Goal: Find specific page/section: Find specific page/section

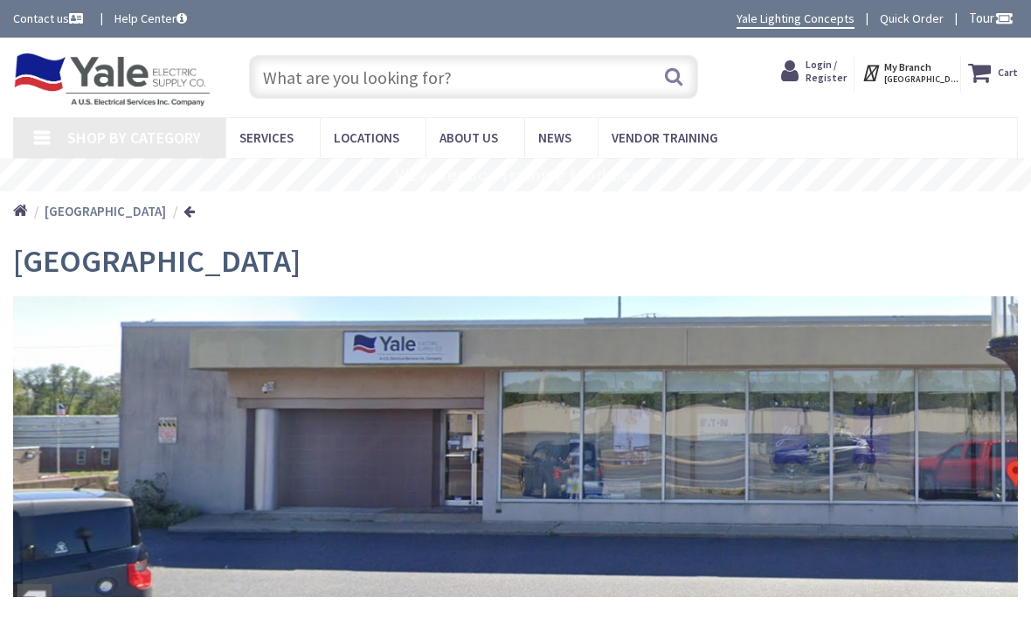
click at [309, 269] on h1 "[GEOGRAPHIC_DATA]" at bounding box center [515, 261] width 1005 height 35
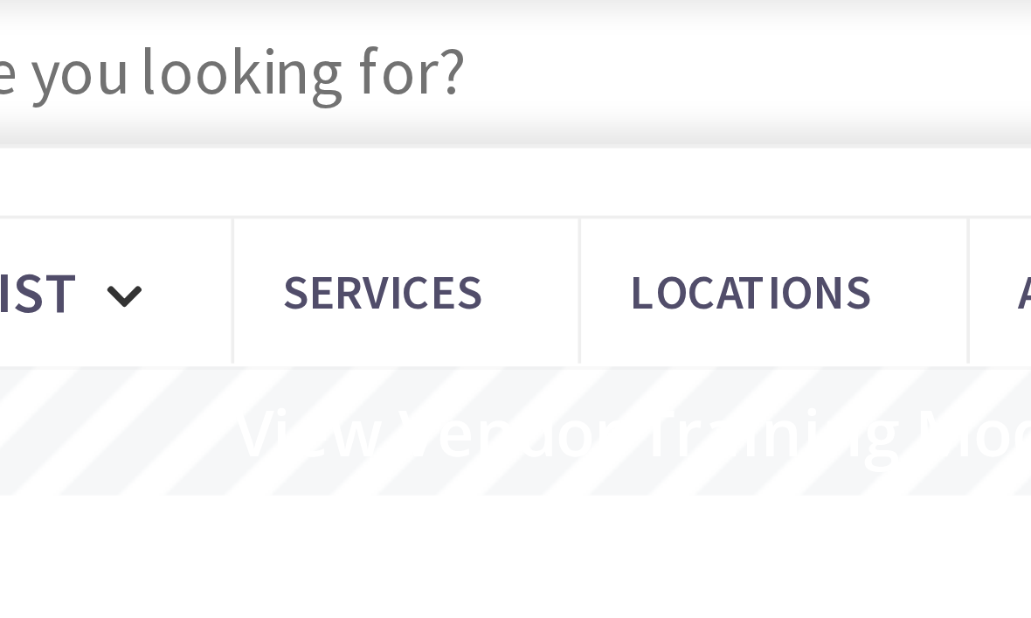
click at [495, 129] on span "Locations" at bounding box center [528, 137] width 66 height 17
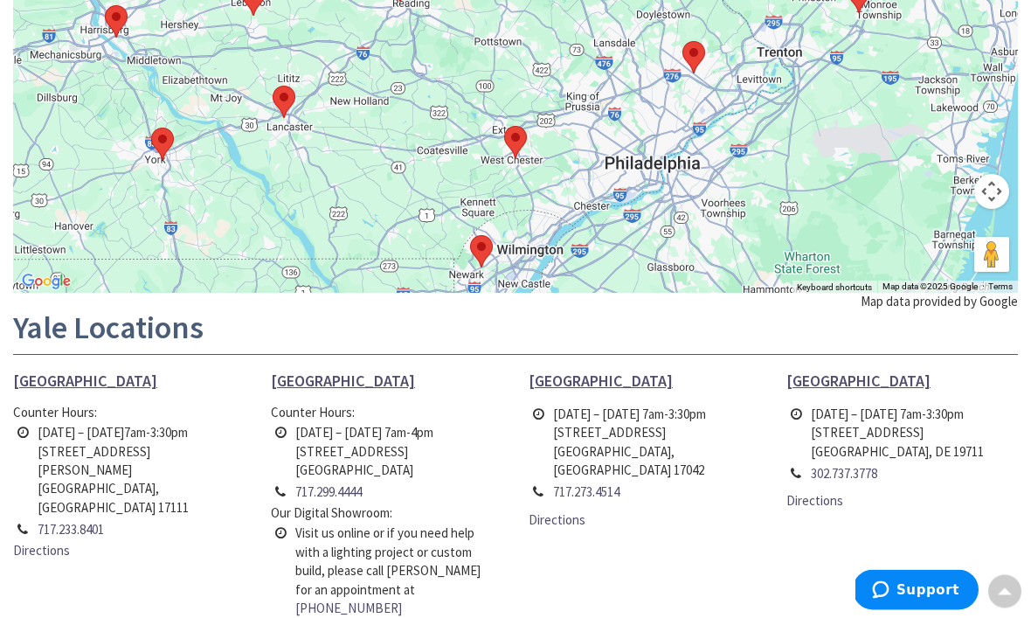
scroll to position [329, 0]
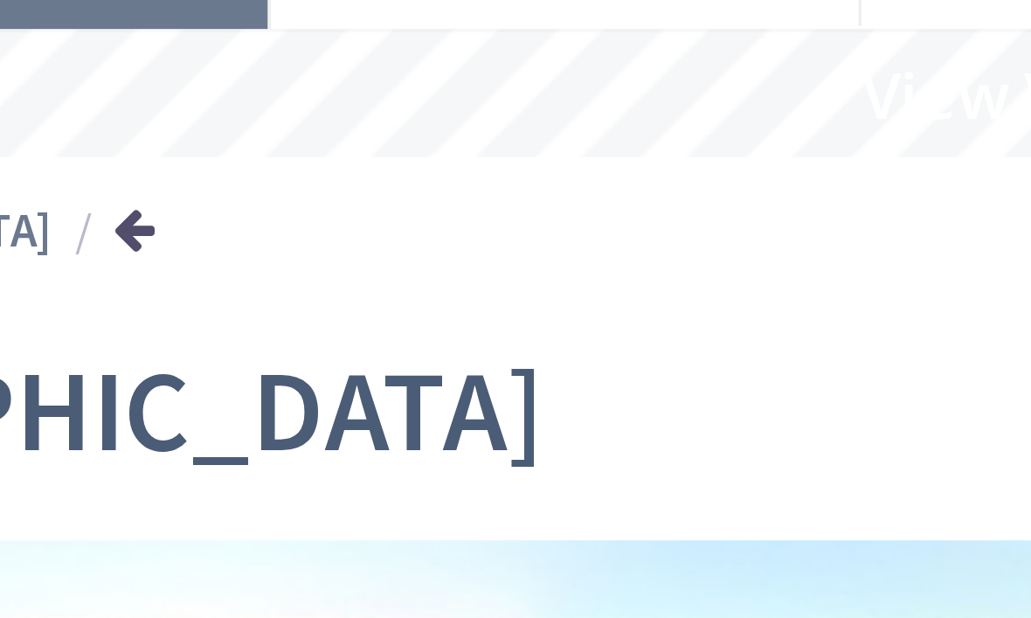
click at [353, 59] on icon at bounding box center [361, 64] width 17 height 38
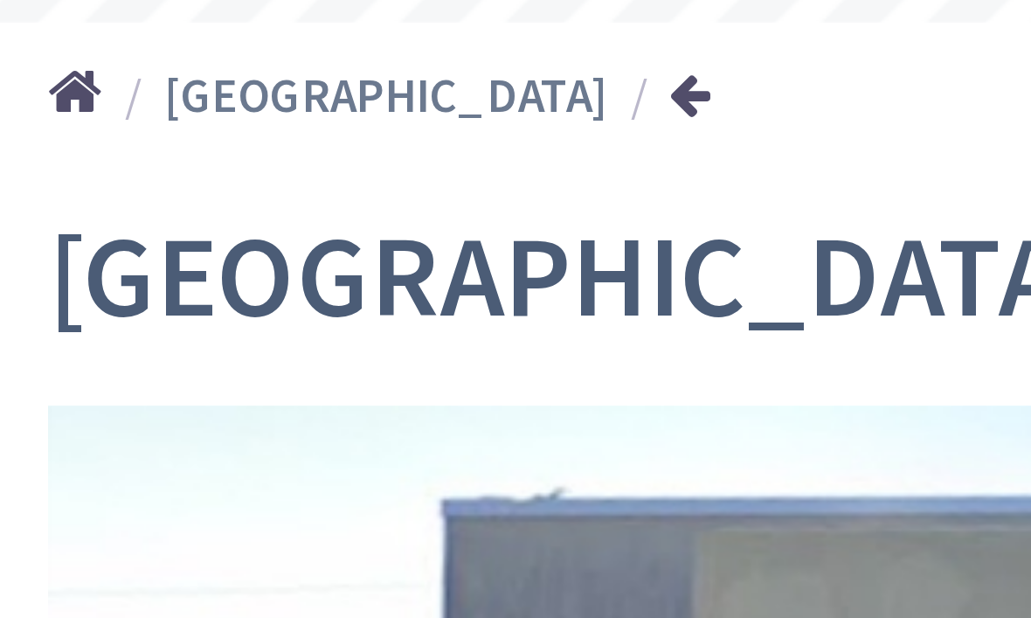
click at [47, 43] on link "Shop By Category" at bounding box center [119, 63] width 212 height 40
